Goal: Information Seeking & Learning: Learn about a topic

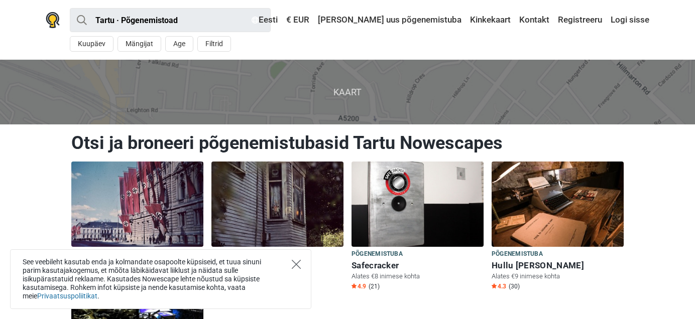
click at [297, 266] on icon "Close" at bounding box center [296, 264] width 9 height 9
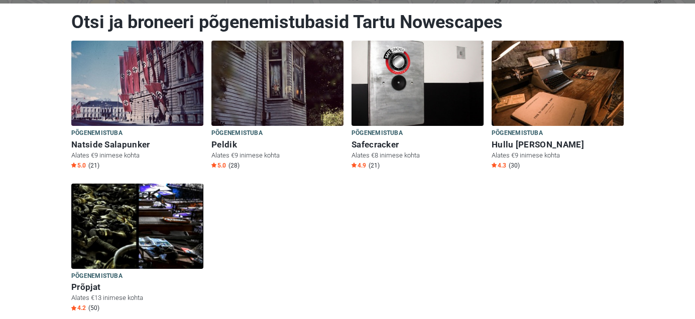
scroll to position [126, 0]
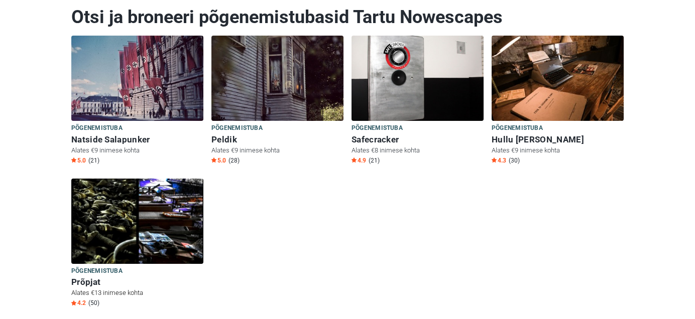
click at [171, 223] on img at bounding box center [137, 221] width 132 height 85
click at [287, 104] on img at bounding box center [277, 78] width 132 height 85
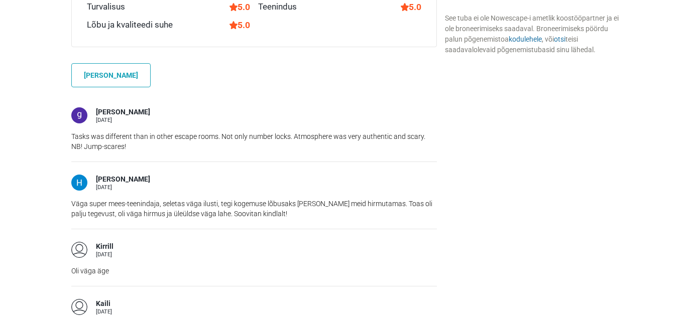
scroll to position [840, 0]
